Goal: Information Seeking & Learning: Learn about a topic

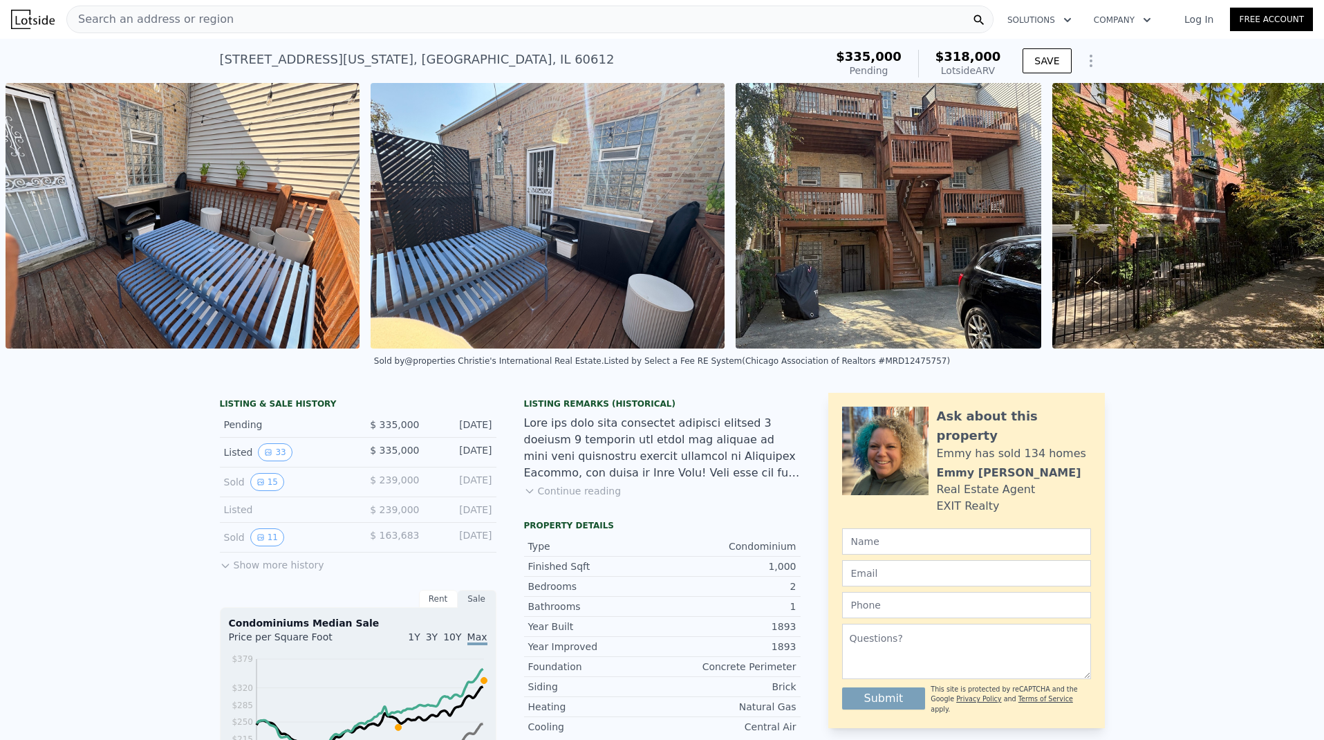
scroll to position [0, 10540]
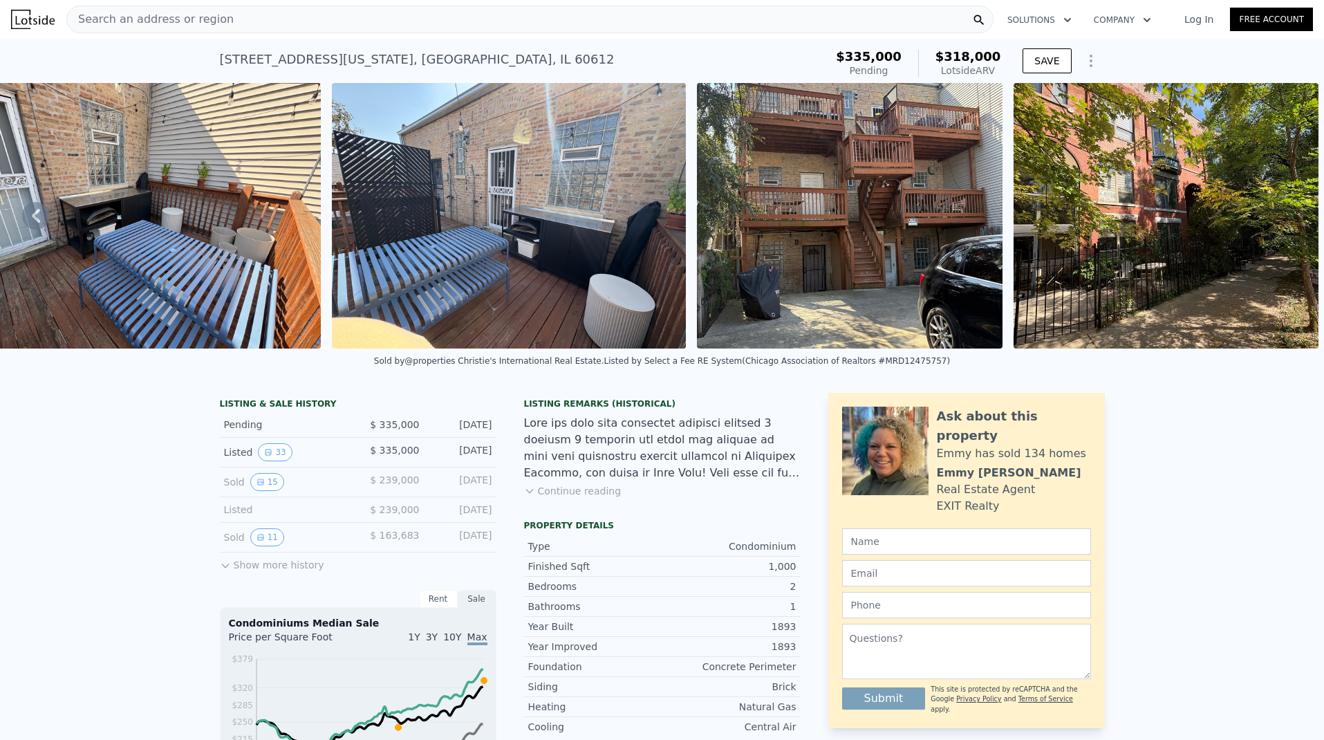
click at [1090, 60] on icon "Show Options" at bounding box center [1090, 60] width 1 height 11
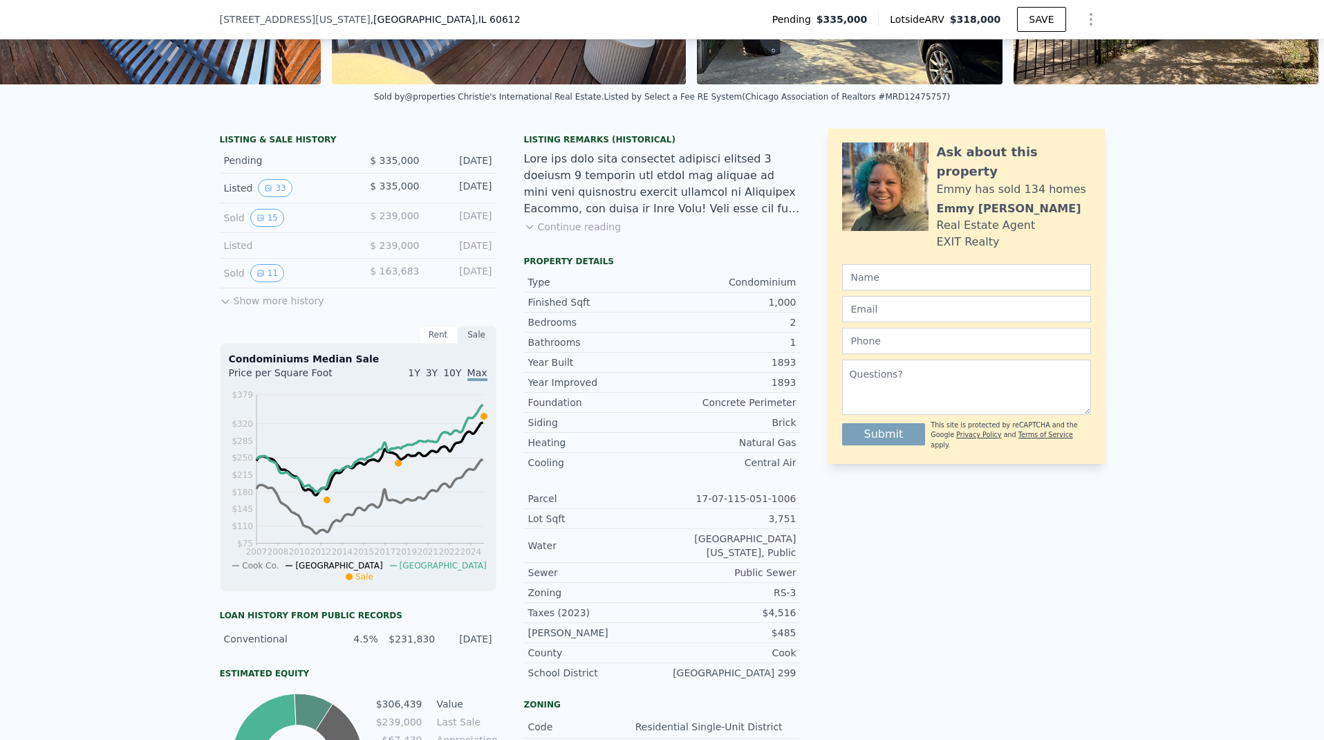
scroll to position [260, 0]
click at [296, 307] on button "Show more history" at bounding box center [272, 297] width 104 height 19
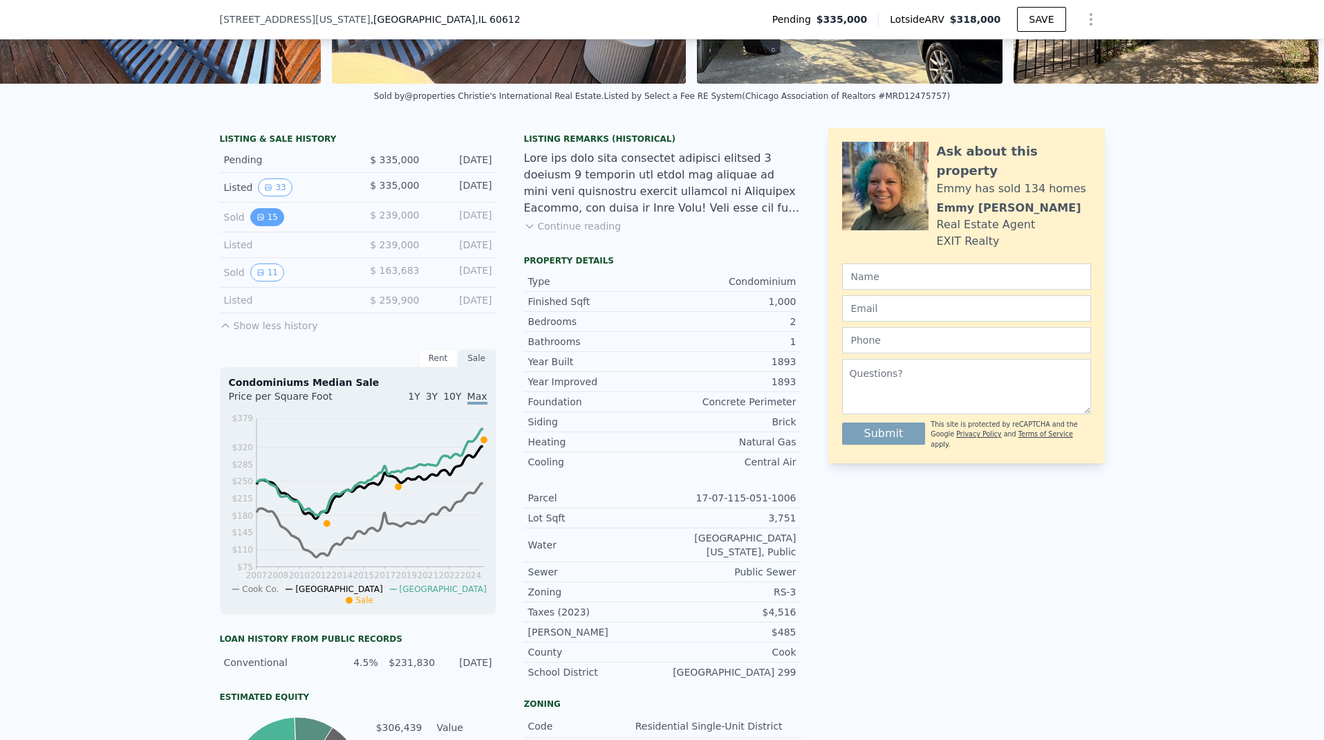
click at [263, 225] on button "15" at bounding box center [267, 217] width 34 height 18
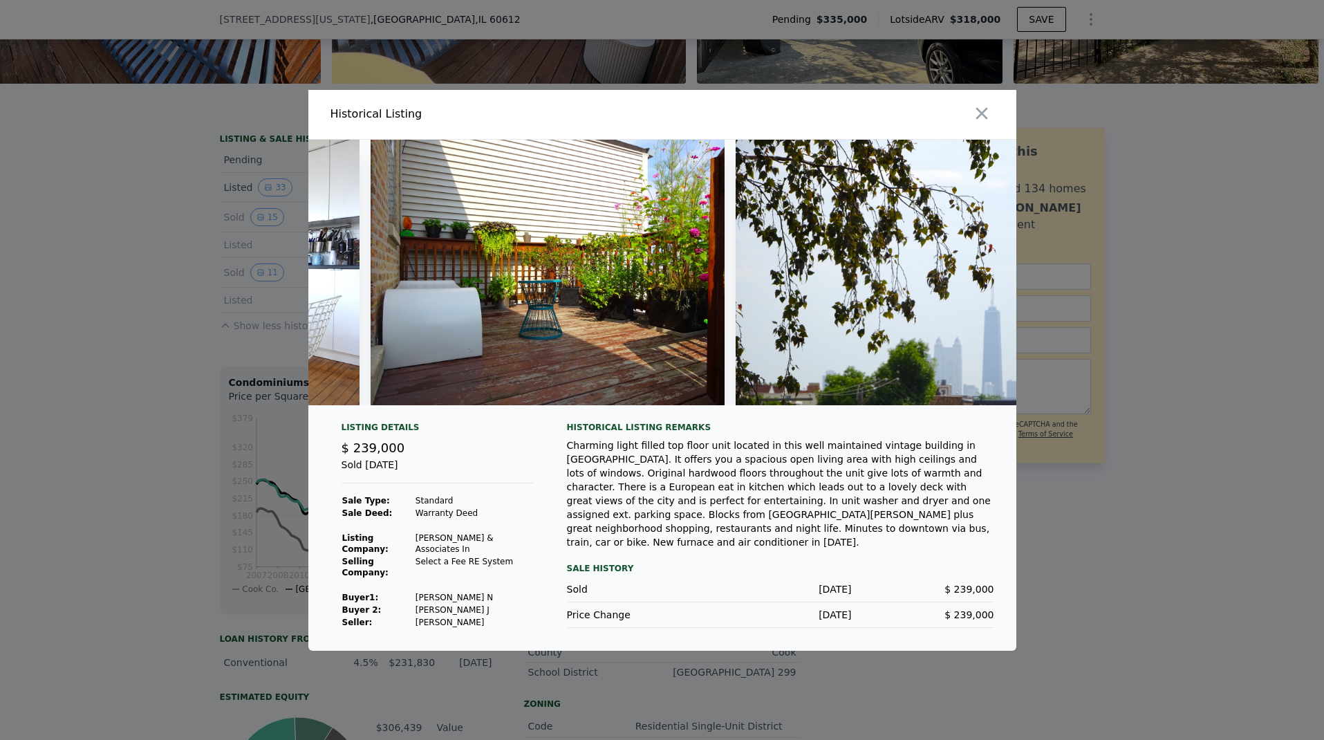
scroll to position [0, 4791]
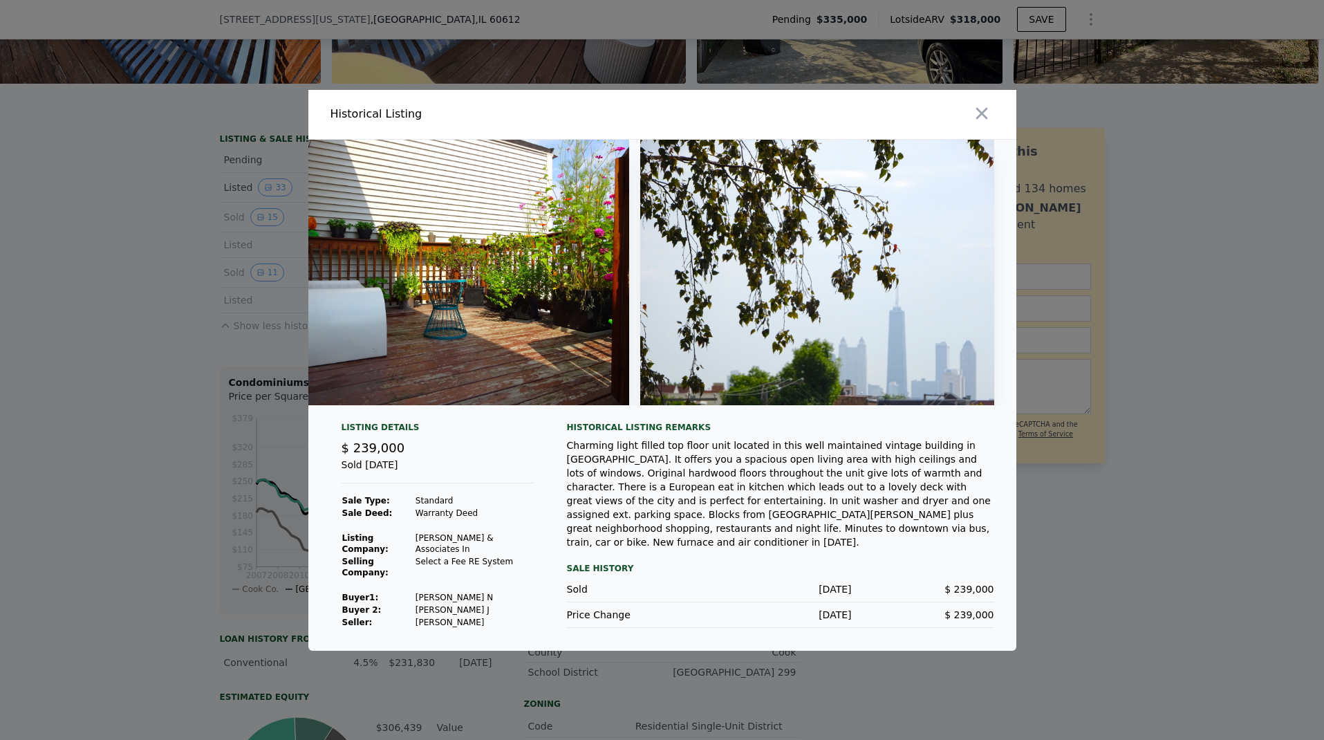
click at [1152, 522] on div at bounding box center [662, 370] width 1324 height 740
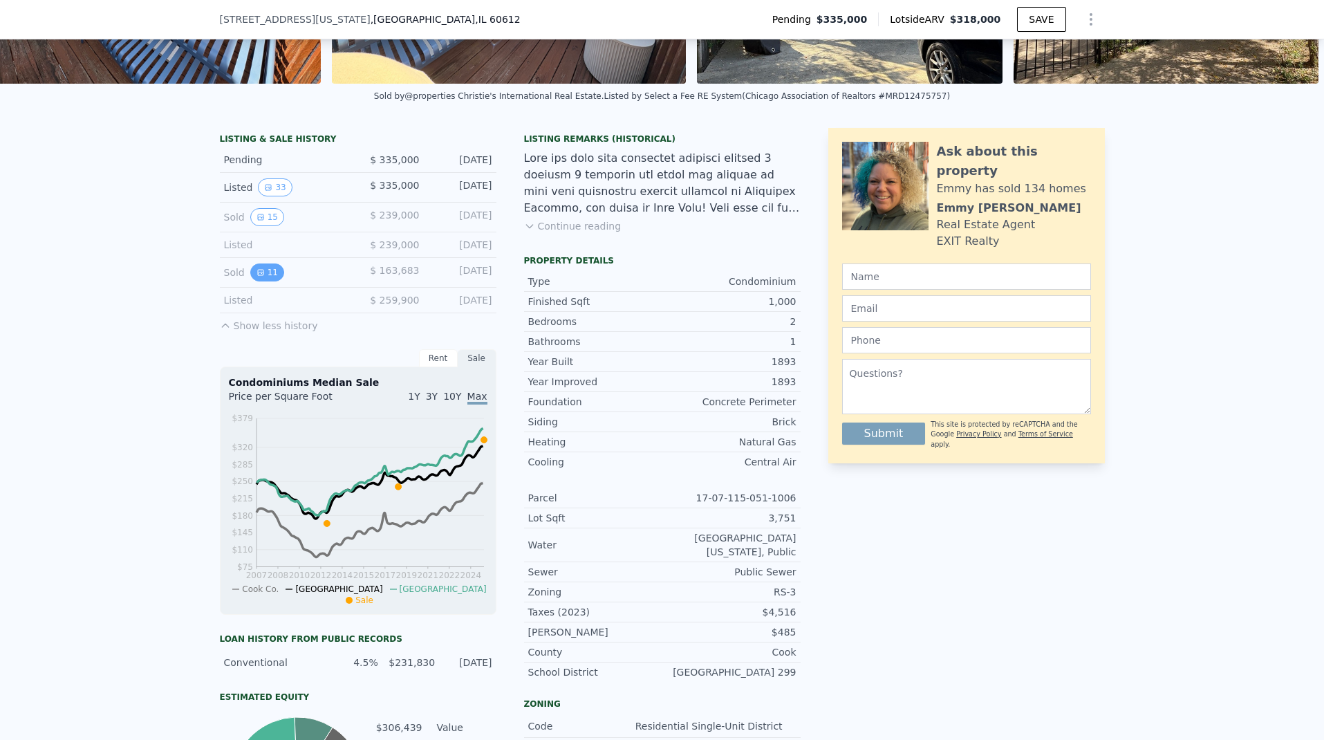
click at [252, 278] on button "11" at bounding box center [267, 272] width 34 height 18
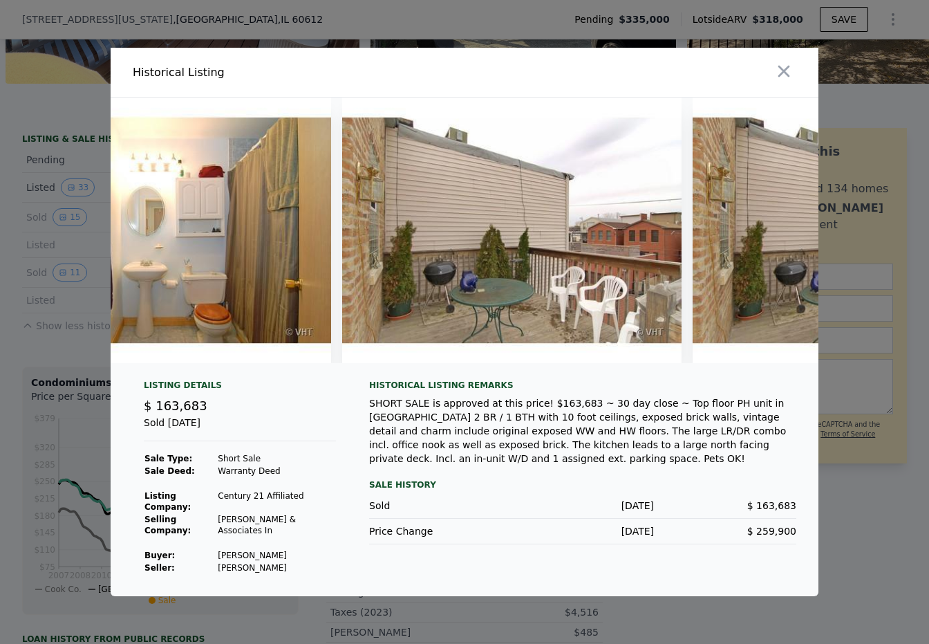
scroll to position [0, 3356]
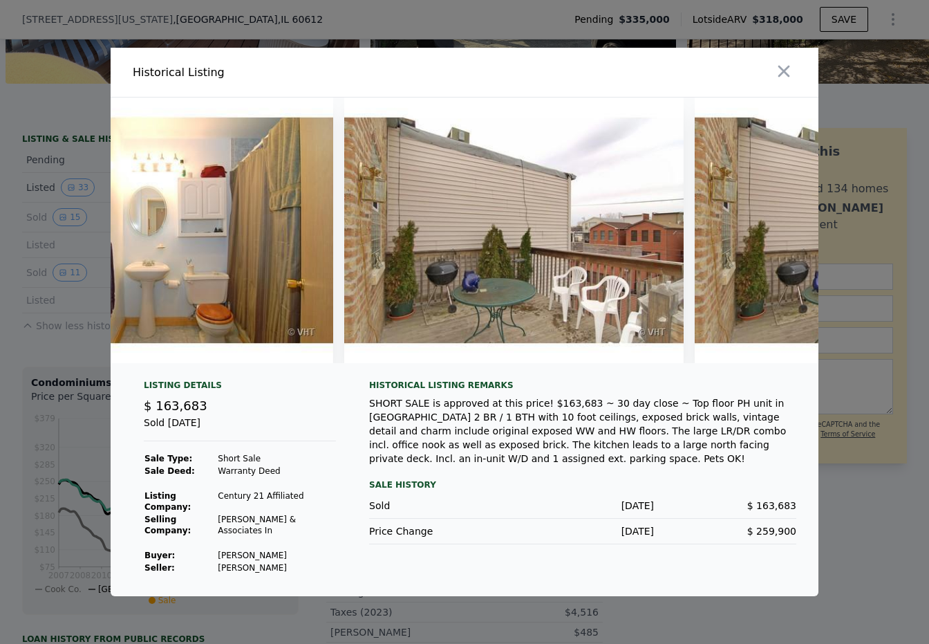
click at [864, 510] on div at bounding box center [464, 322] width 929 height 644
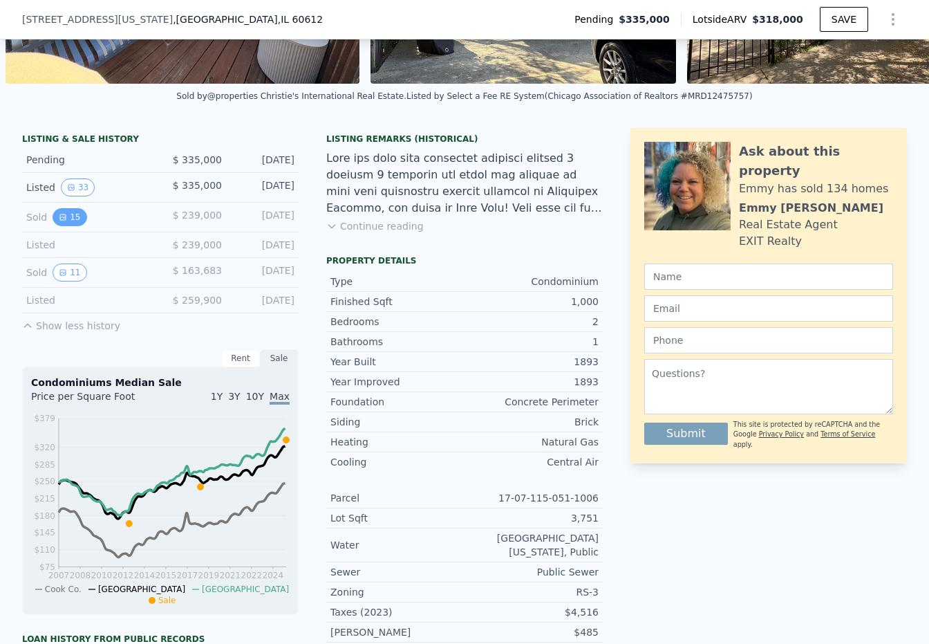
click at [63, 224] on button "15" at bounding box center [70, 217] width 34 height 18
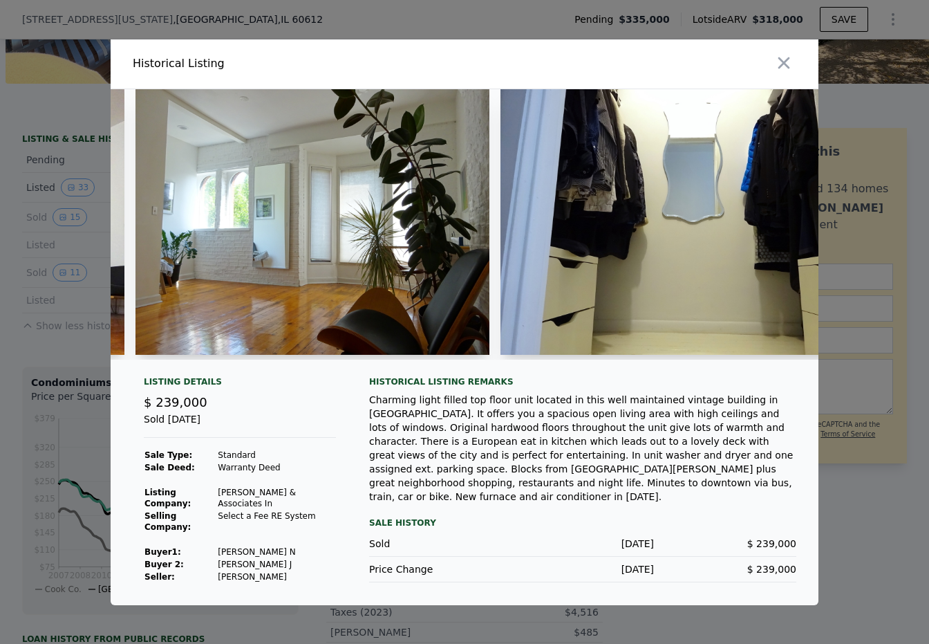
scroll to position [0, 1817]
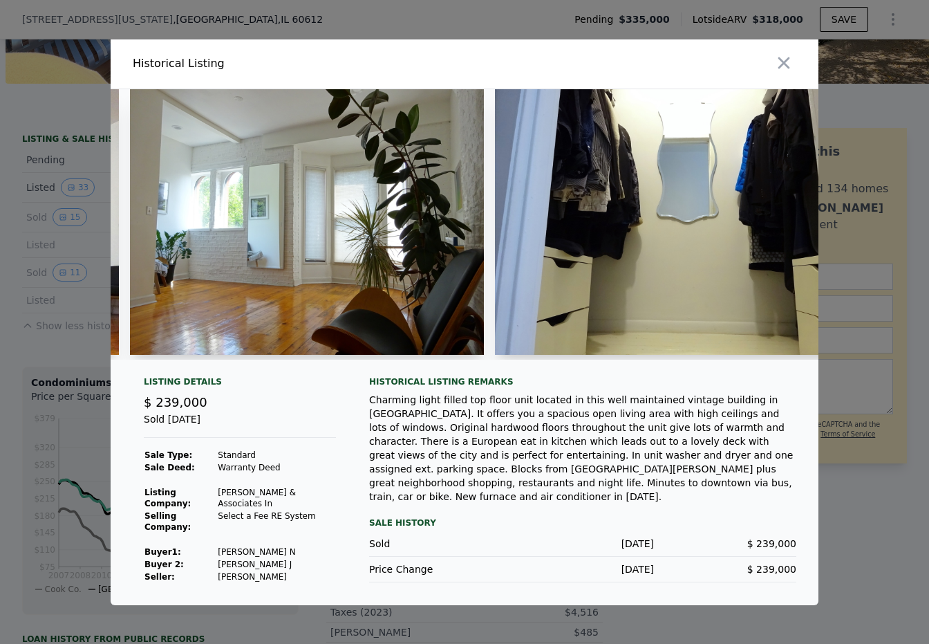
click at [553, 311] on img at bounding box center [672, 222] width 354 height 266
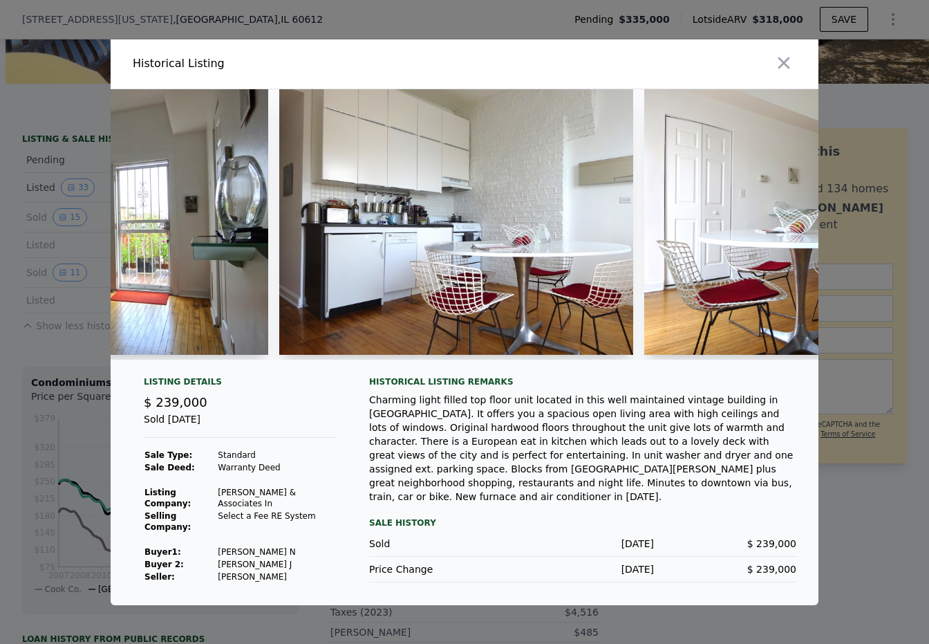
scroll to position [0, 3859]
